Goal: Find specific page/section: Find specific page/section

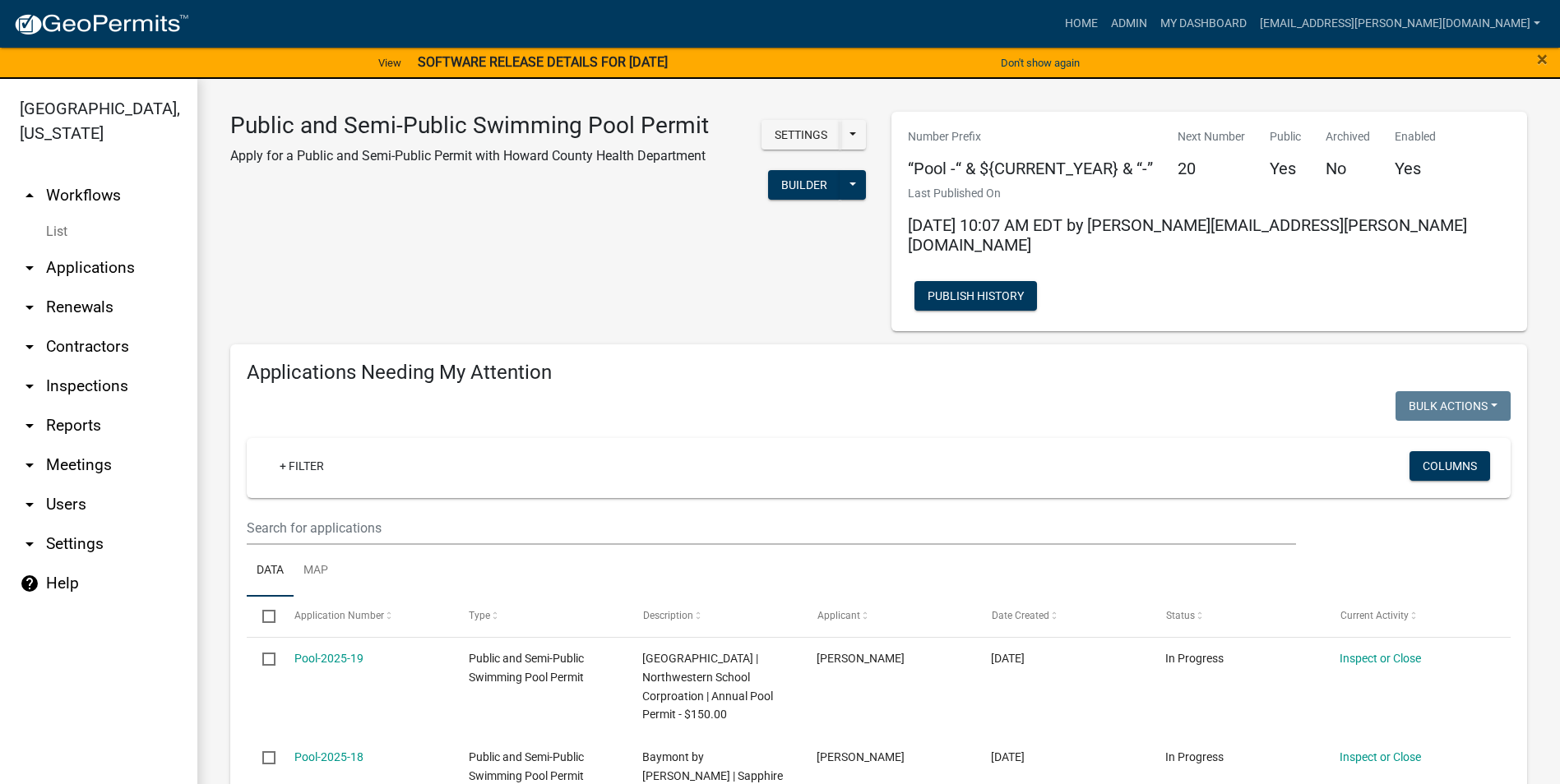
select select "1: 25"
click at [70, 386] on link "arrow_drop_down Inspections" at bounding box center [98, 387] width 198 height 40
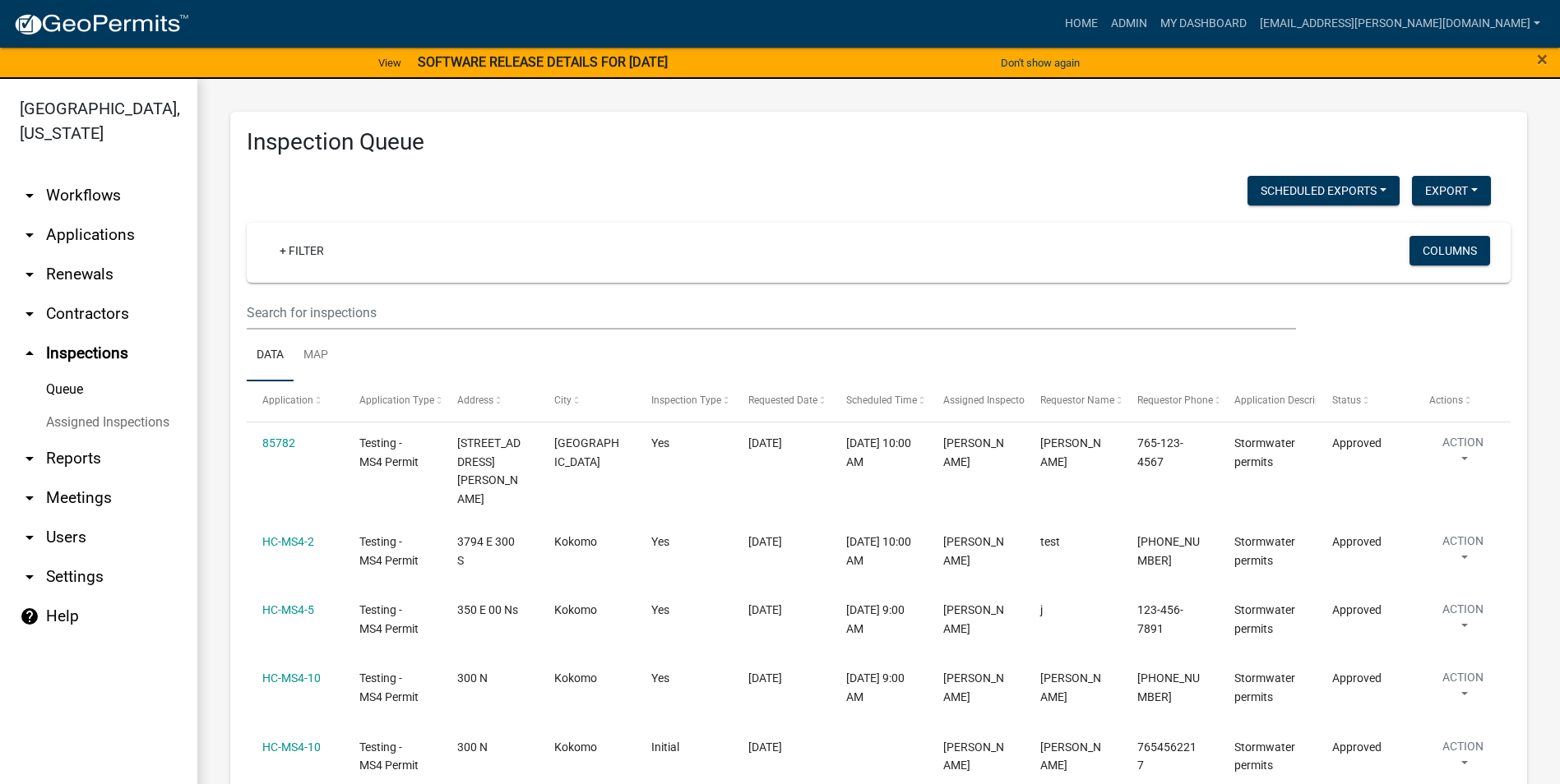
click at [60, 456] on link "arrow_drop_down Reports" at bounding box center [98, 458] width 198 height 40
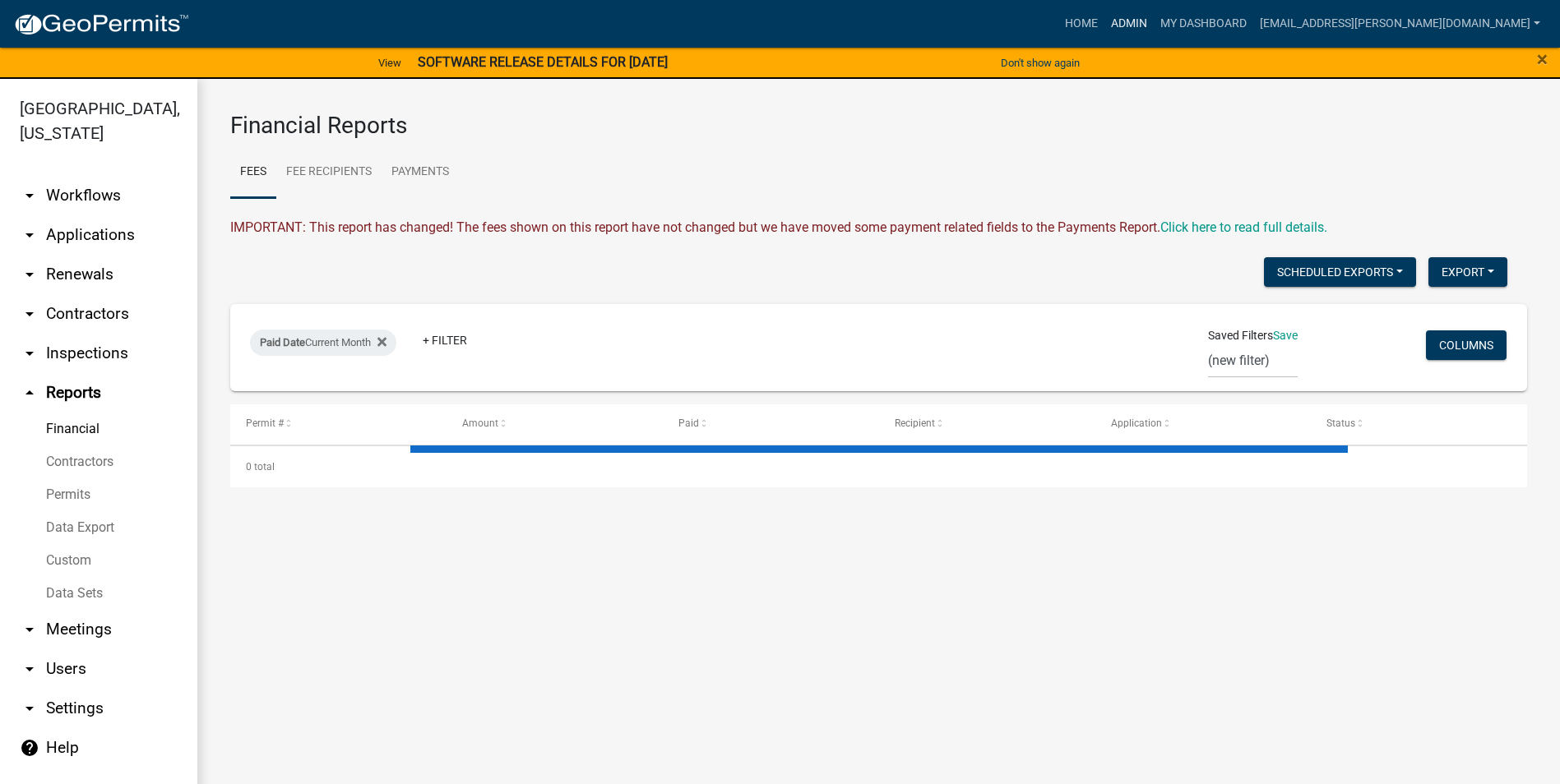
click at [1154, 31] on link "Admin" at bounding box center [1129, 24] width 49 height 31
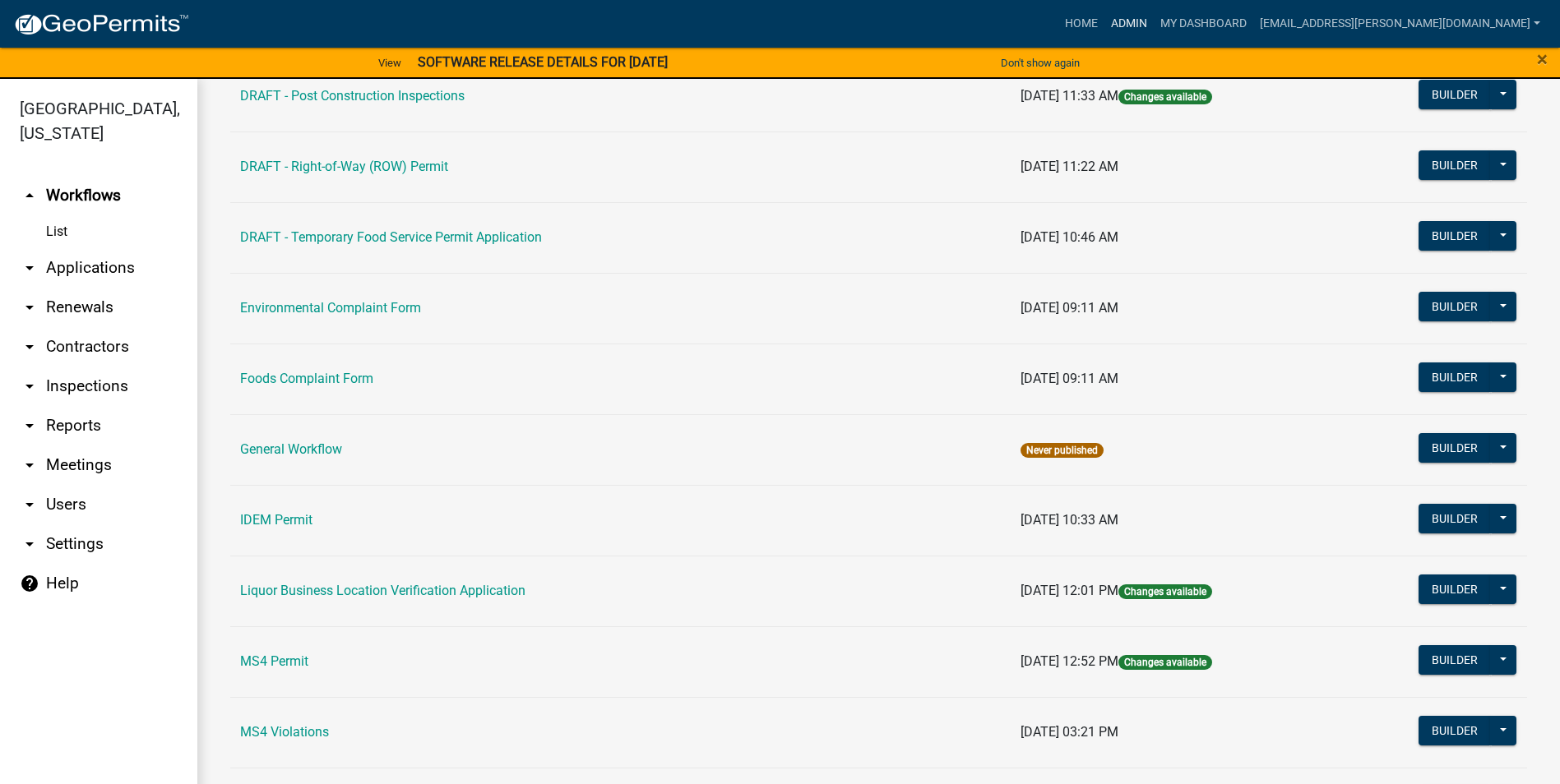
scroll to position [822, 0]
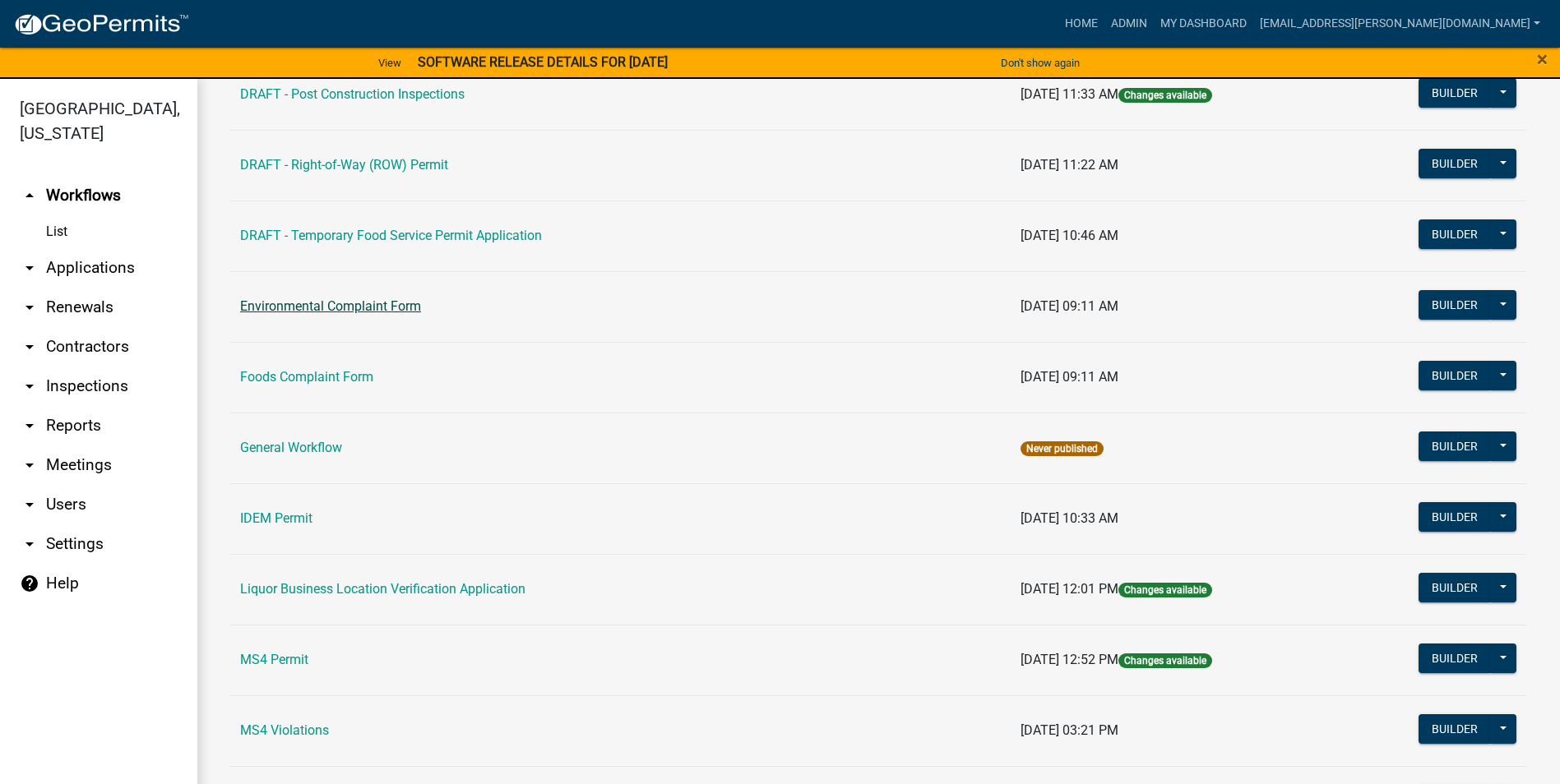
click at [376, 307] on link "Environmental Complaint Form" at bounding box center [330, 307] width 181 height 16
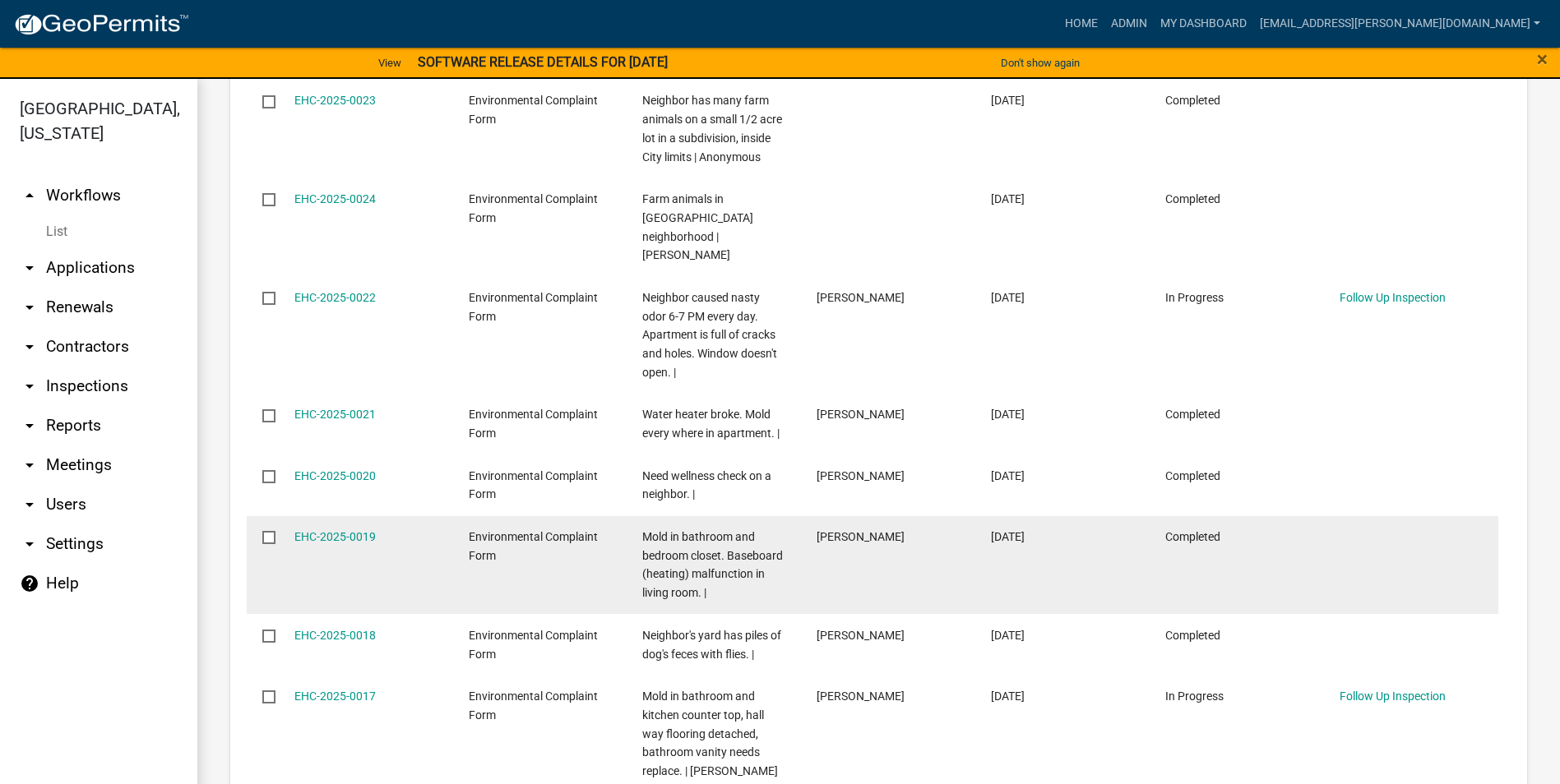
scroll to position [4322, 0]
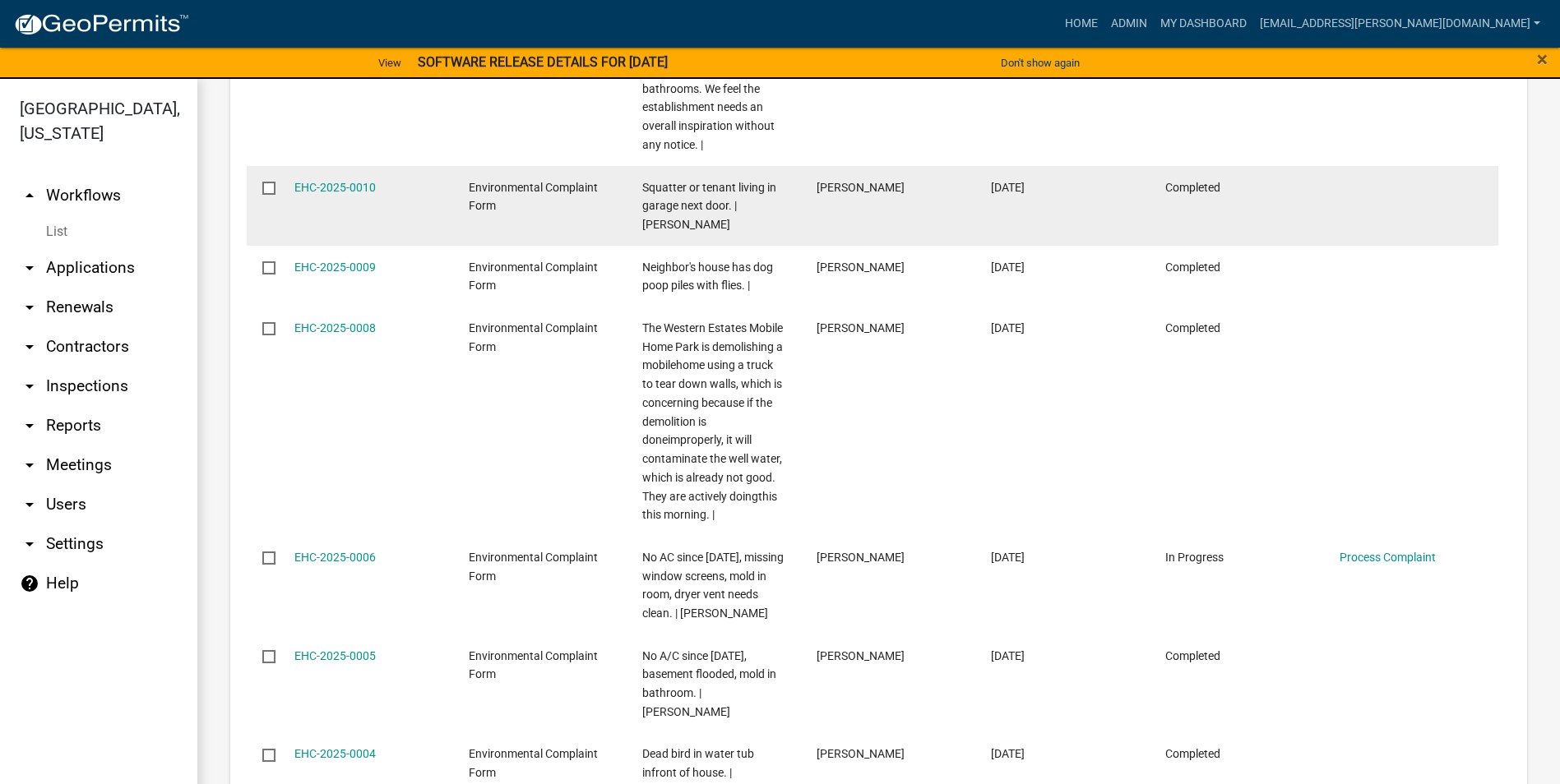
scroll to position [5673, 0]
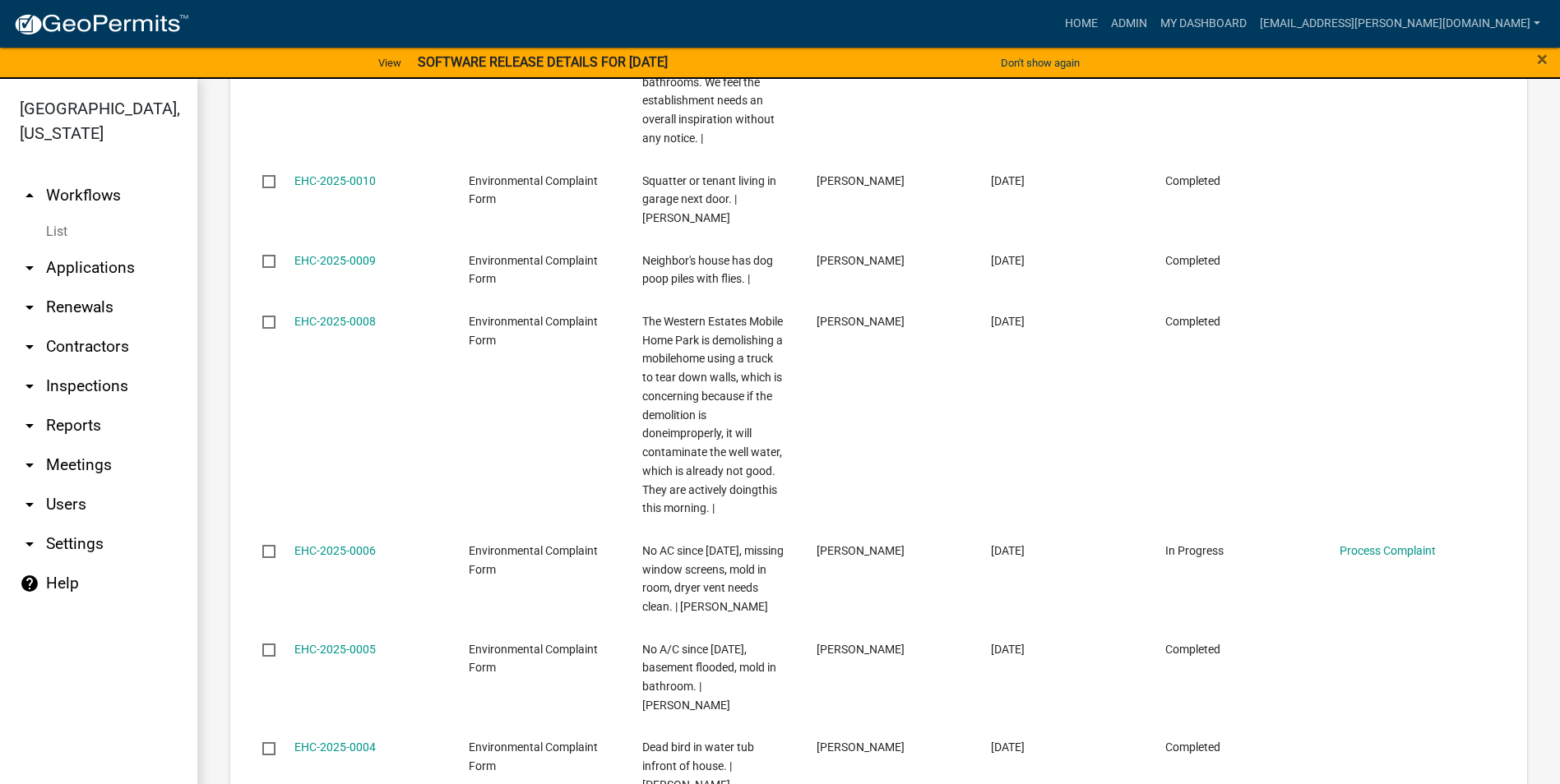
drag, startPoint x: 371, startPoint y: 751, endPoint x: 368, endPoint y: 733, distance: 18.2
select select "3: 100"
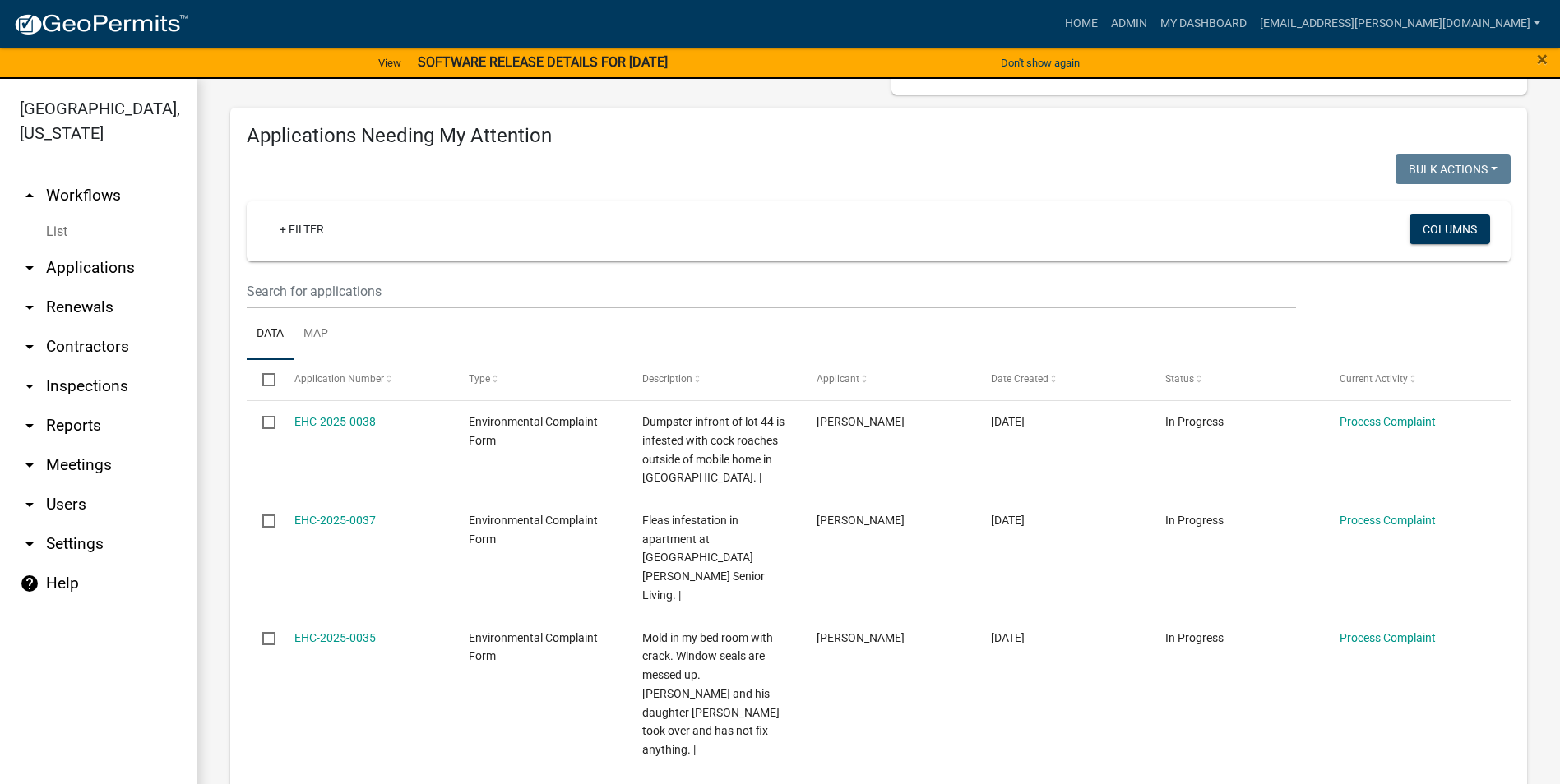
scroll to position [164, 0]
